Goal: Task Accomplishment & Management: Manage account settings

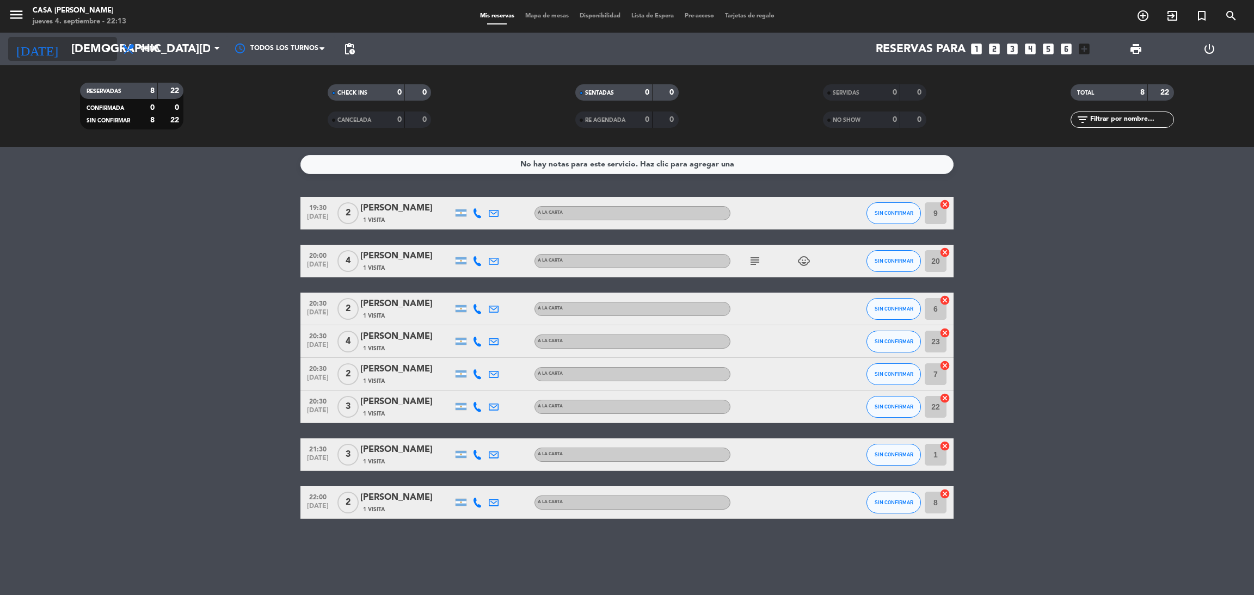
click at [106, 50] on icon "arrow_drop_down" at bounding box center [107, 48] width 13 height 13
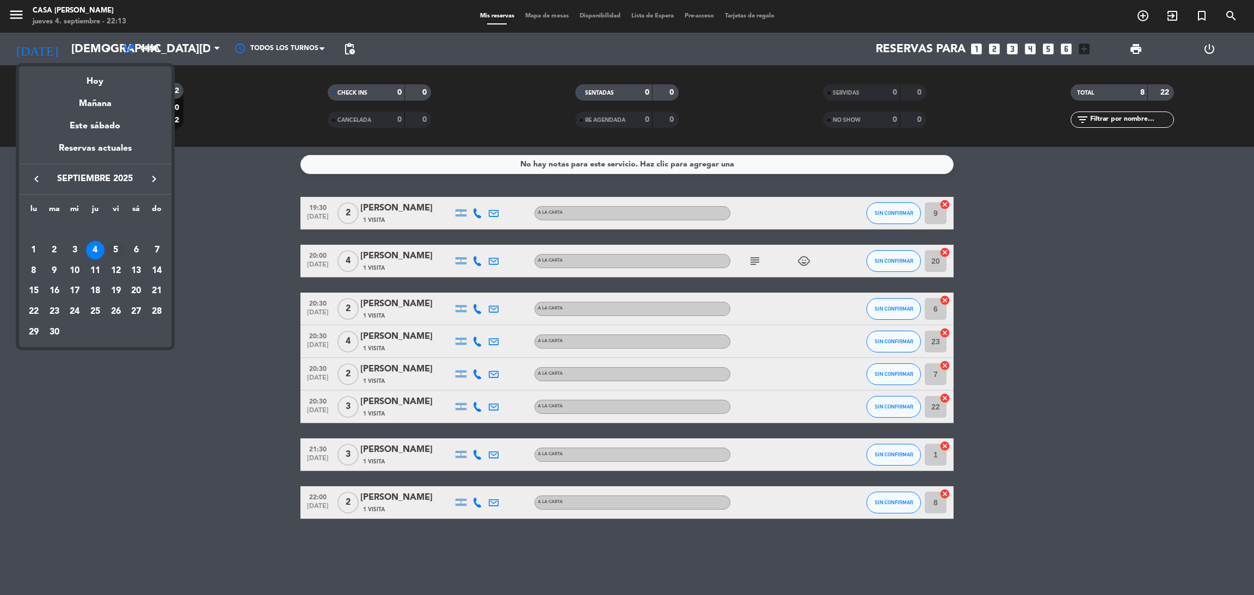
click at [117, 251] on div "5" at bounding box center [116, 250] width 18 height 18
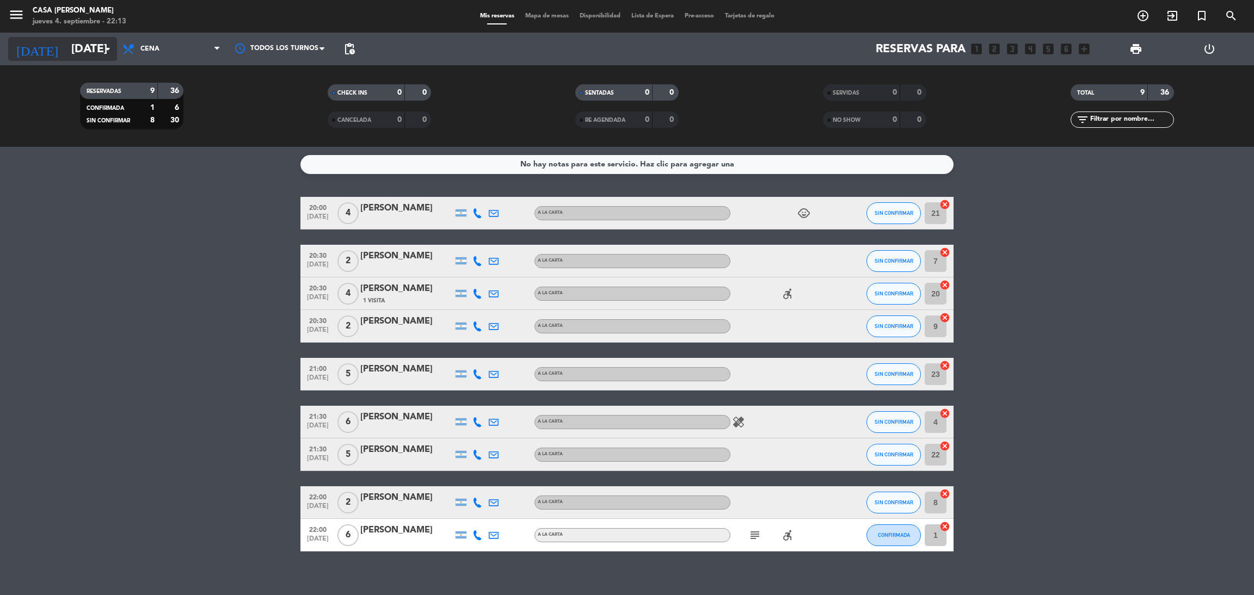
click at [107, 46] on icon "arrow_drop_down" at bounding box center [107, 48] width 13 height 13
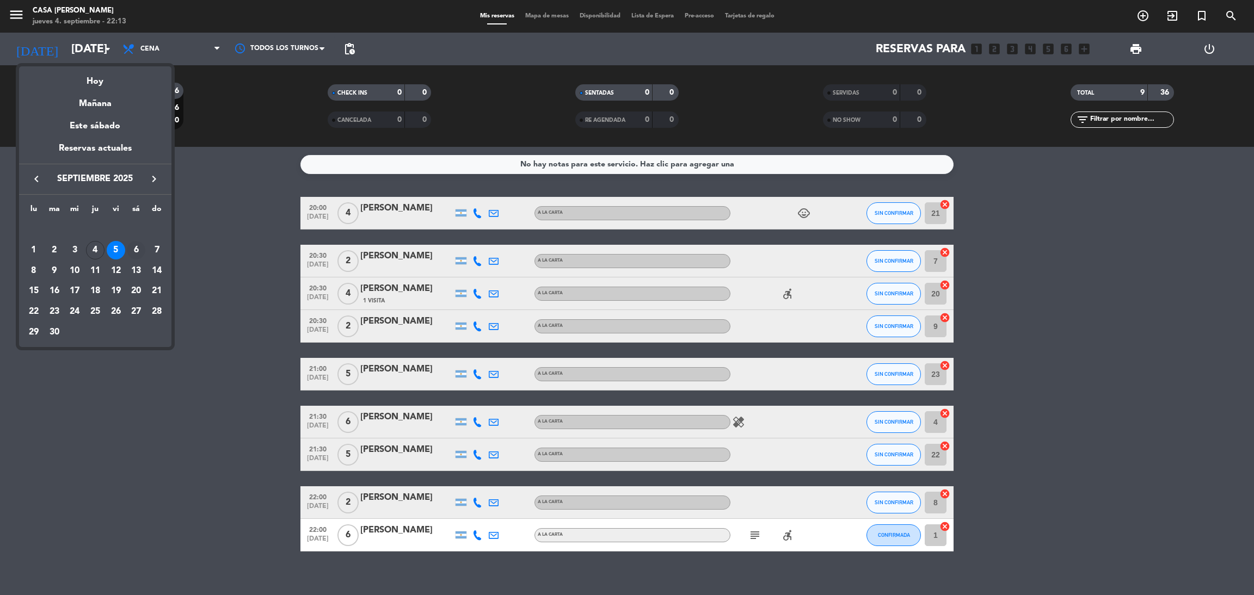
click at [137, 256] on div "6" at bounding box center [136, 250] width 18 height 18
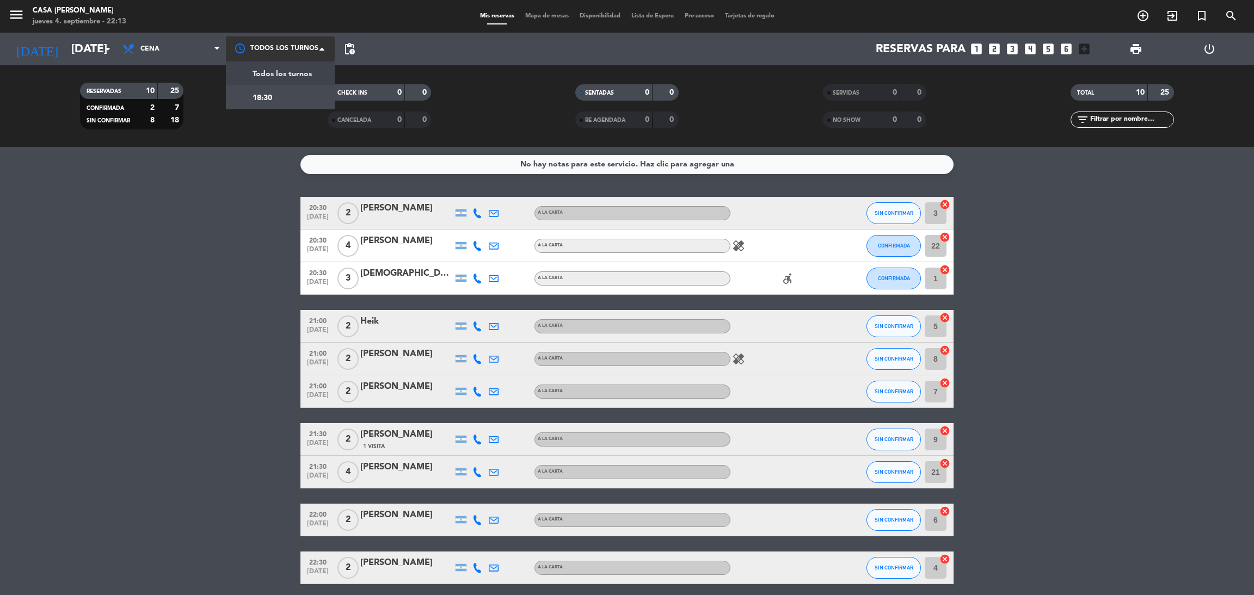
click at [324, 47] on span at bounding box center [324, 49] width 11 height 11
click at [355, 50] on span "pending_actions" at bounding box center [349, 48] width 13 height 13
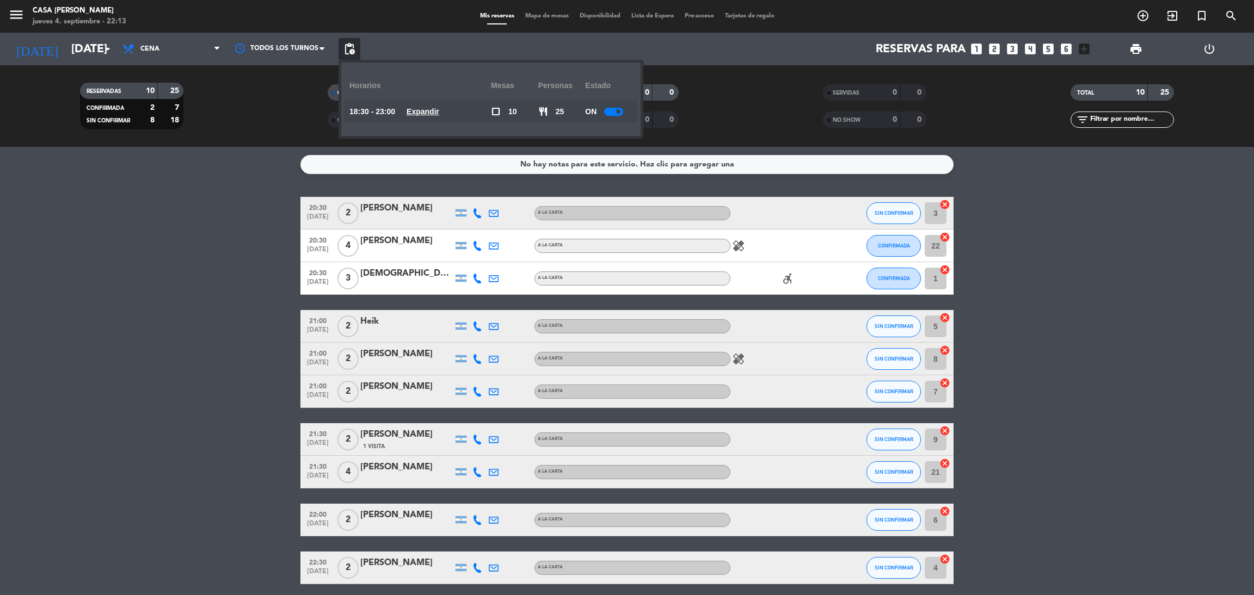
click at [431, 109] on u "Expandir" at bounding box center [422, 111] width 33 height 9
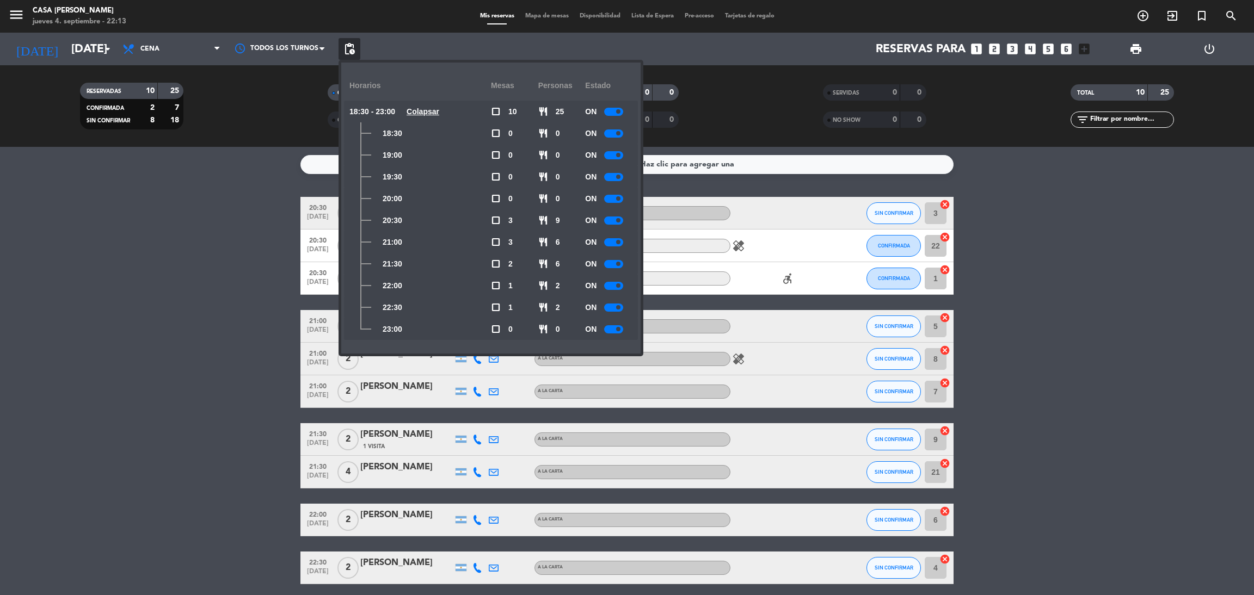
click at [616, 221] on div at bounding box center [613, 221] width 19 height 8
click at [618, 244] on div at bounding box center [613, 242] width 19 height 8
click at [618, 261] on div at bounding box center [613, 264] width 19 height 8
click at [202, 336] on bookings-row "20:30 [DATE] 2 [PERSON_NAME] A LA CARTA SIN CONFIRMAR 3 cancel 20:30 [DATE] 4 […" at bounding box center [627, 390] width 1254 height 387
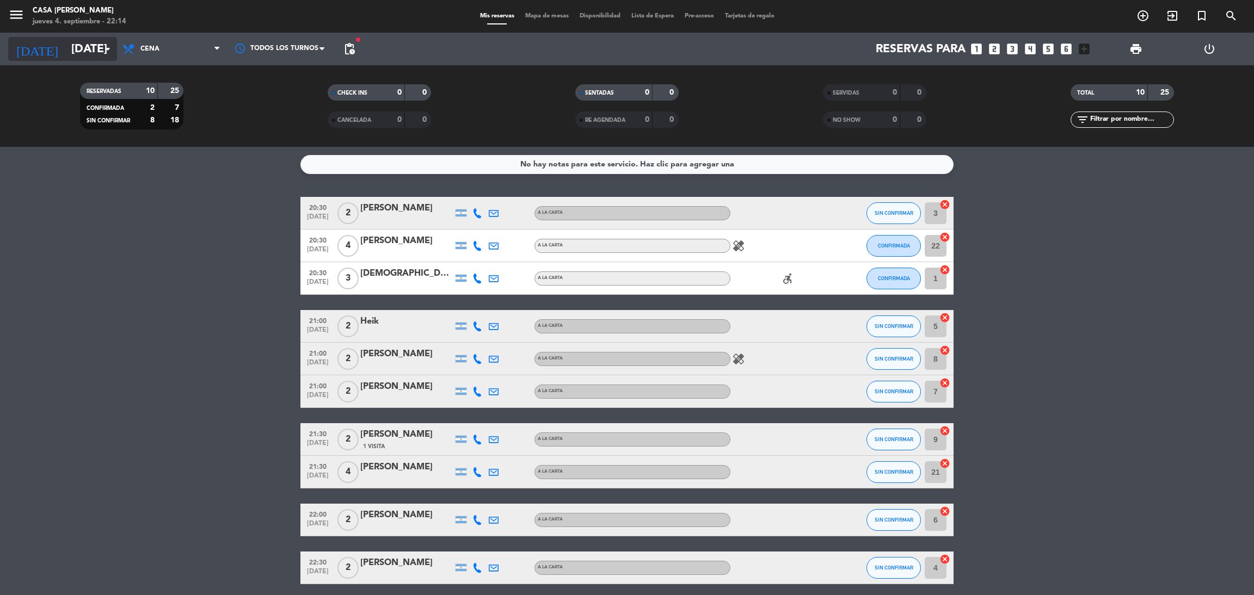
click at [108, 50] on icon "arrow_drop_down" at bounding box center [107, 48] width 13 height 13
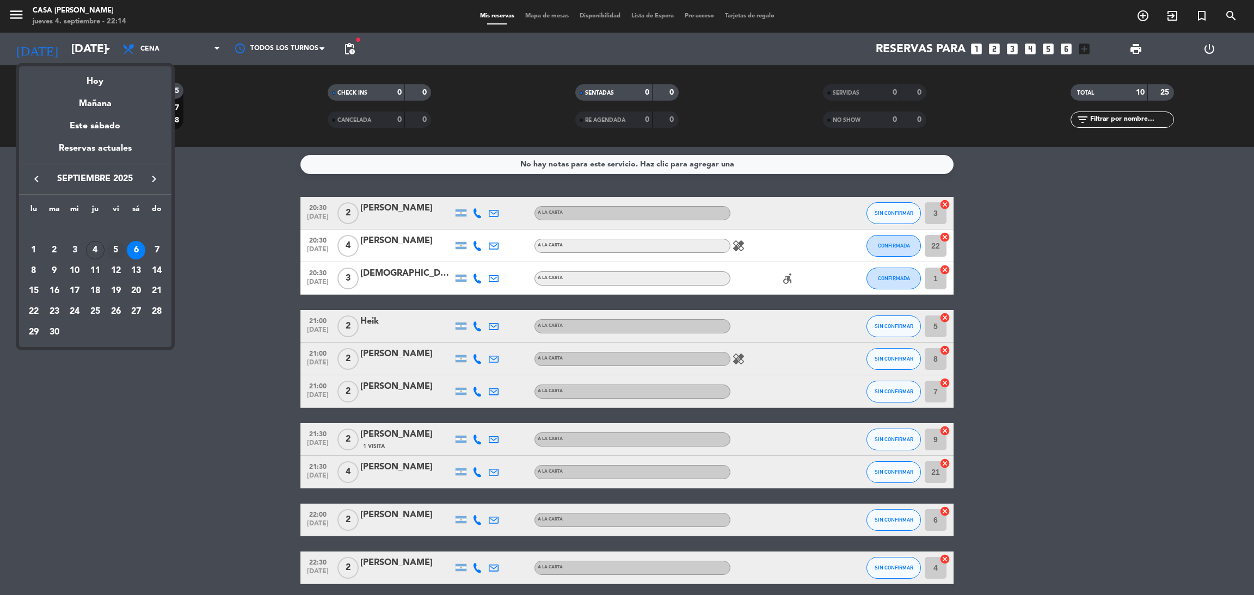
click at [112, 250] on div "5" at bounding box center [116, 250] width 18 height 18
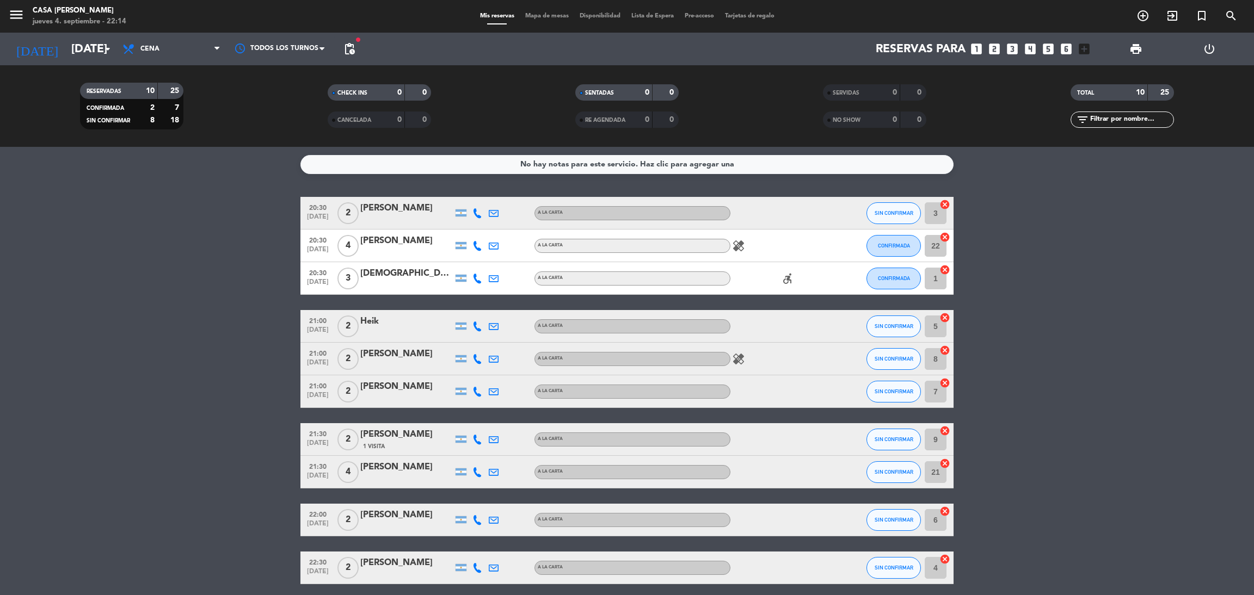
type input "[DATE]"
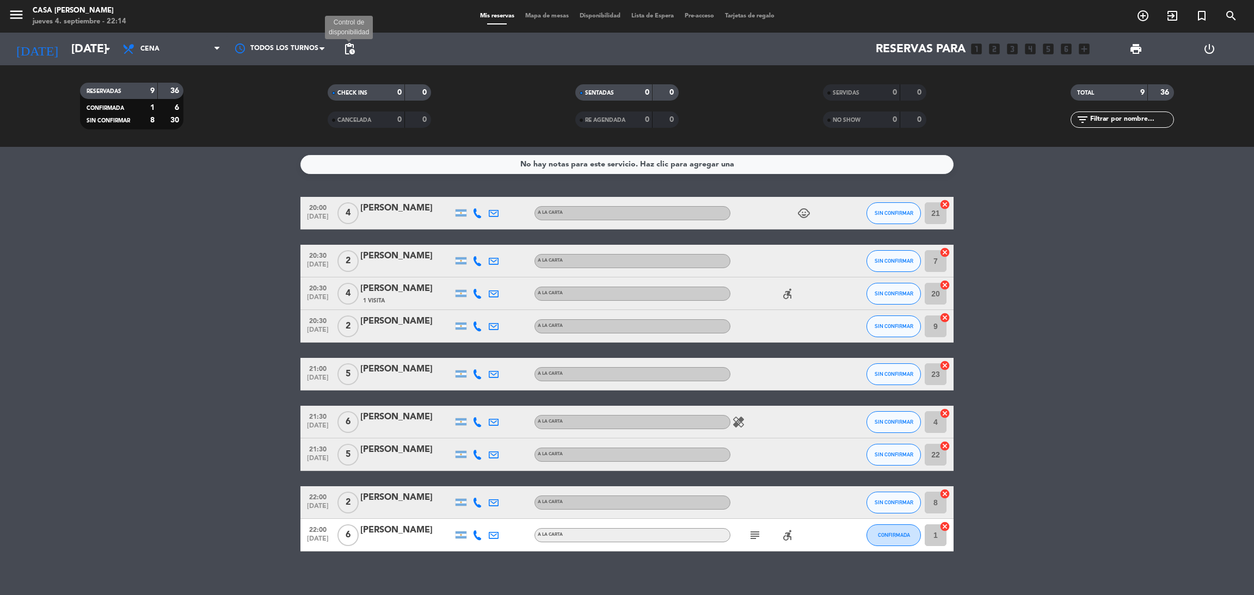
click at [353, 52] on span "pending_actions" at bounding box center [349, 48] width 13 height 13
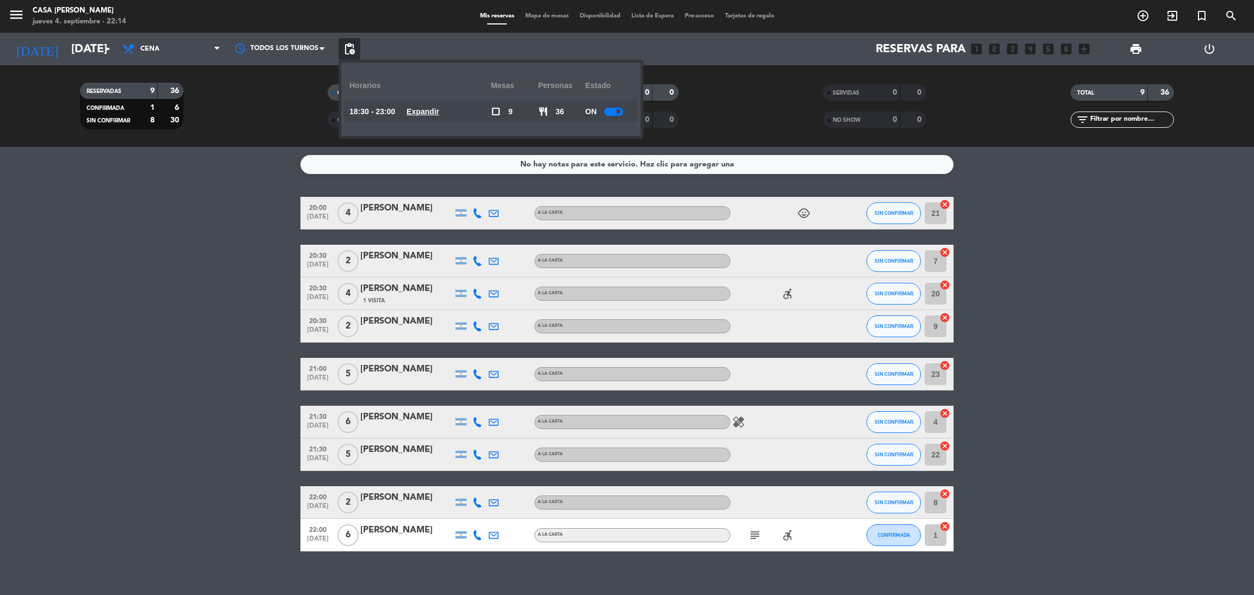
click at [439, 112] on u "Expandir" at bounding box center [422, 111] width 33 height 9
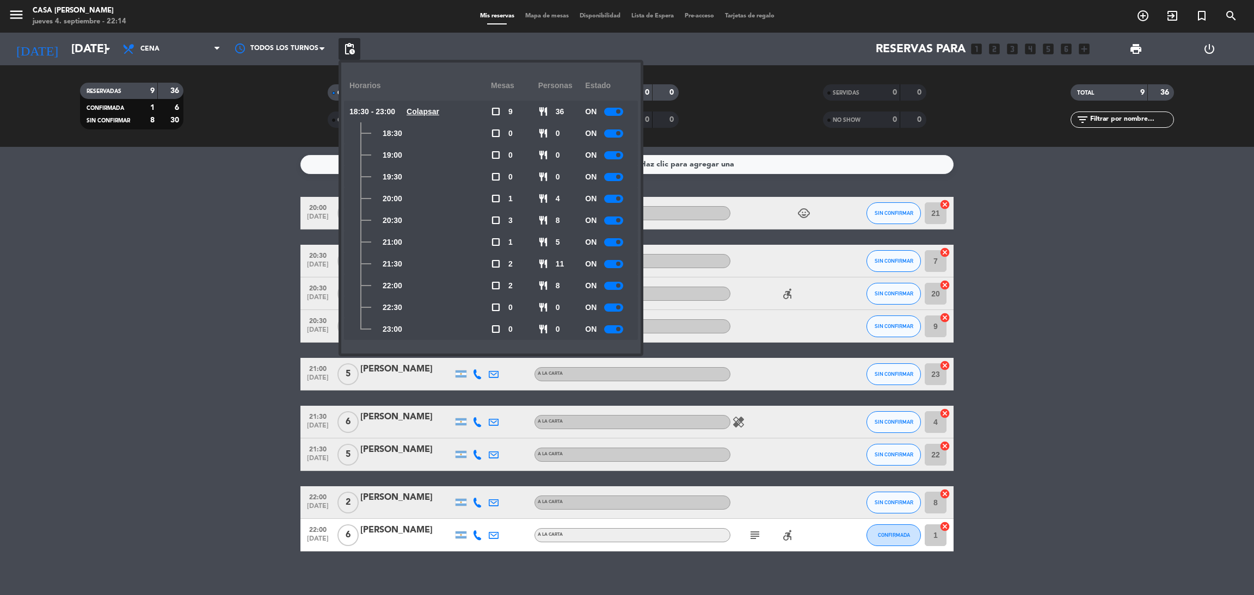
click at [611, 225] on div "ON" at bounding box center [608, 220] width 47 height 22
click at [618, 219] on span at bounding box center [618, 220] width 4 height 4
click at [615, 245] on div at bounding box center [613, 242] width 19 height 8
click at [614, 264] on div at bounding box center [613, 264] width 19 height 8
click at [1014, 318] on bookings-row "20:00 [DATE] 4 [PERSON_NAME] A LA CARTA child_care SIN CONFIRMAR 21 cancel 20:3…" at bounding box center [627, 374] width 1254 height 355
